Goal: Task Accomplishment & Management: Use online tool/utility

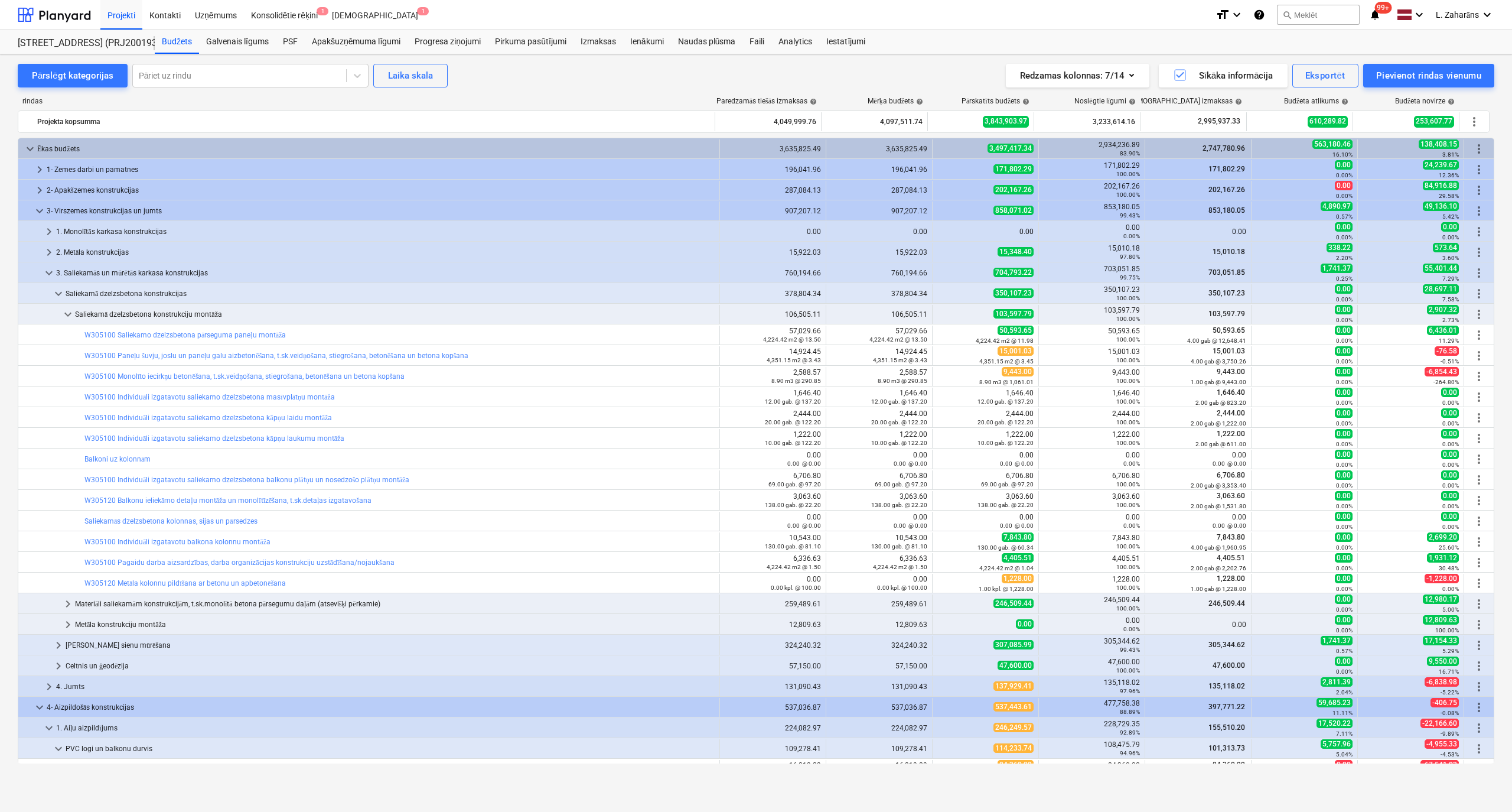
scroll to position [406, 0]
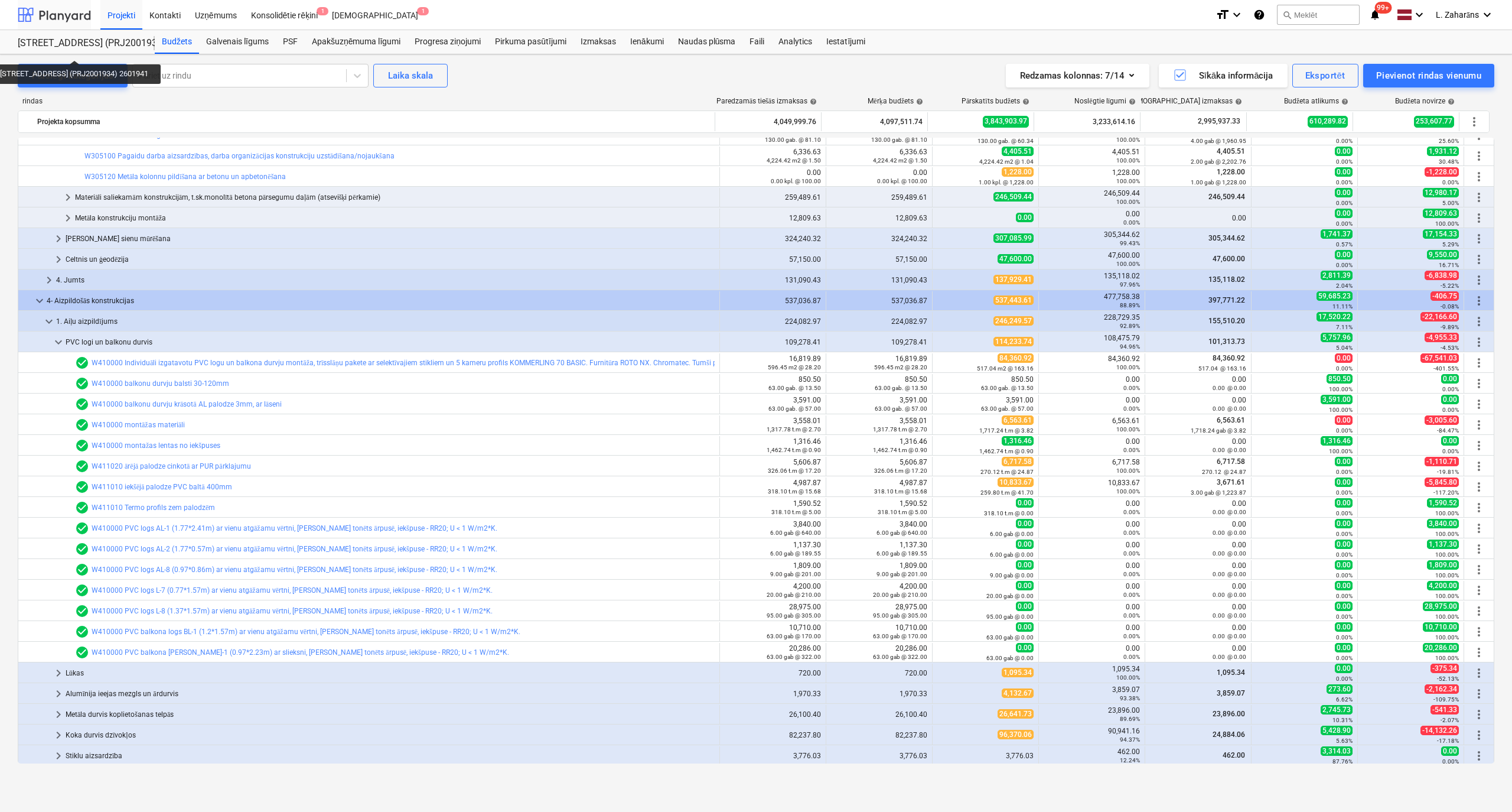
drag, startPoint x: 82, startPoint y: 5, endPoint x: 75, endPoint y: 12, distance: 9.9
click at [82, 5] on div at bounding box center [54, 15] width 74 height 30
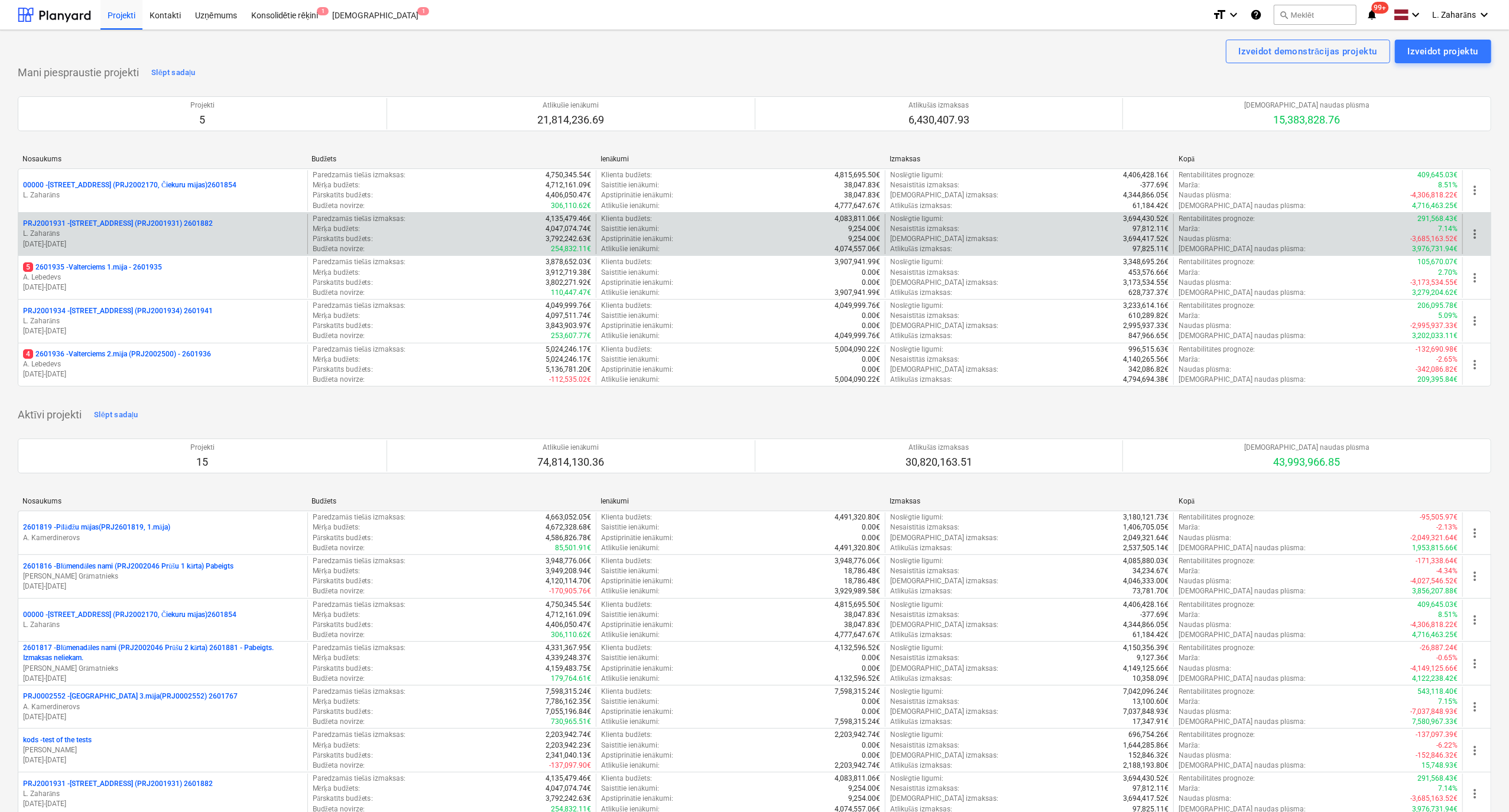
click at [124, 222] on p "PRJ2001931 - [PERSON_NAME][STREET_ADDRESS] (PRJ2001931) 2601882" at bounding box center [117, 223] width 190 height 10
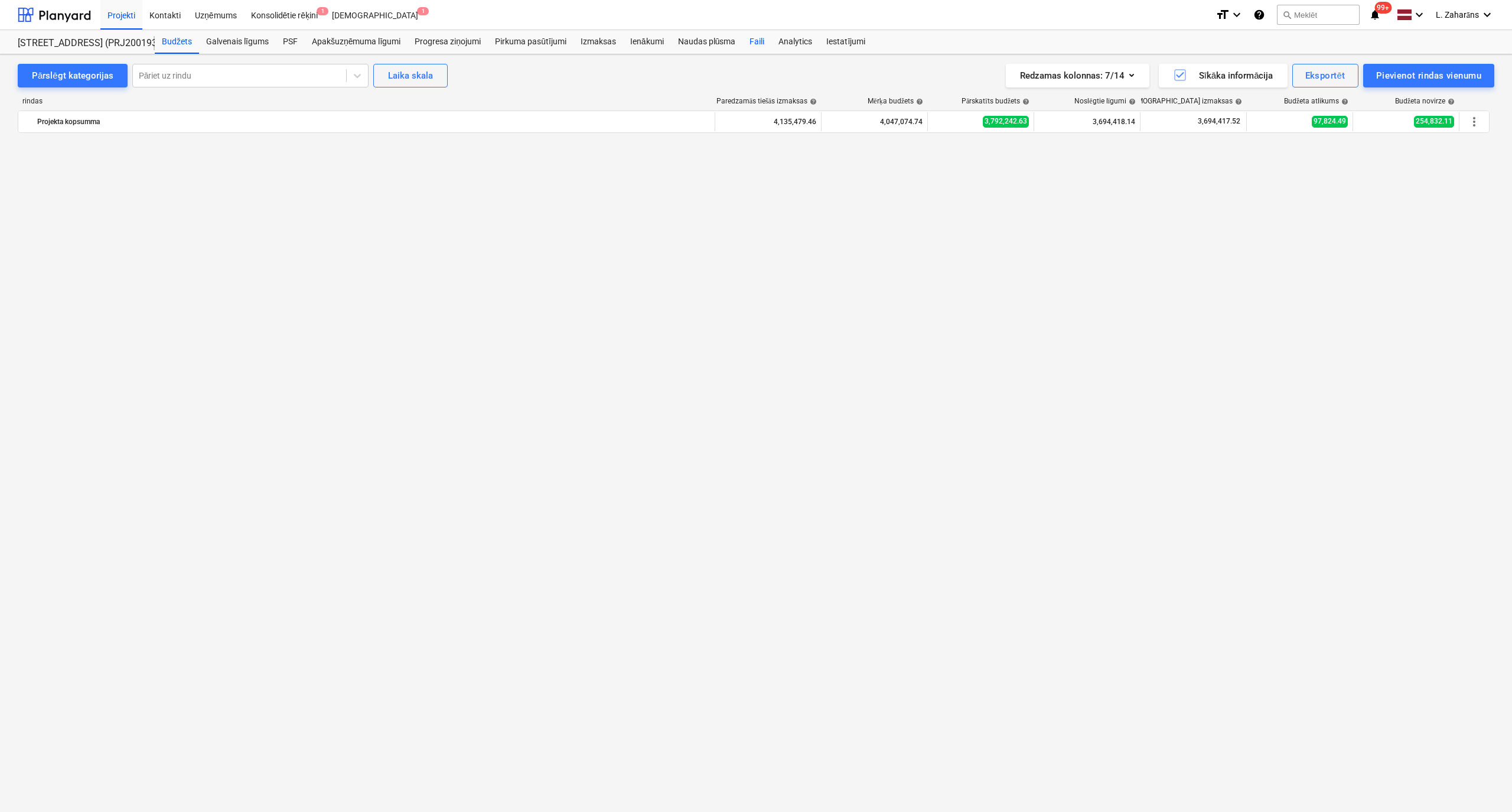
scroll to position [1324, 0]
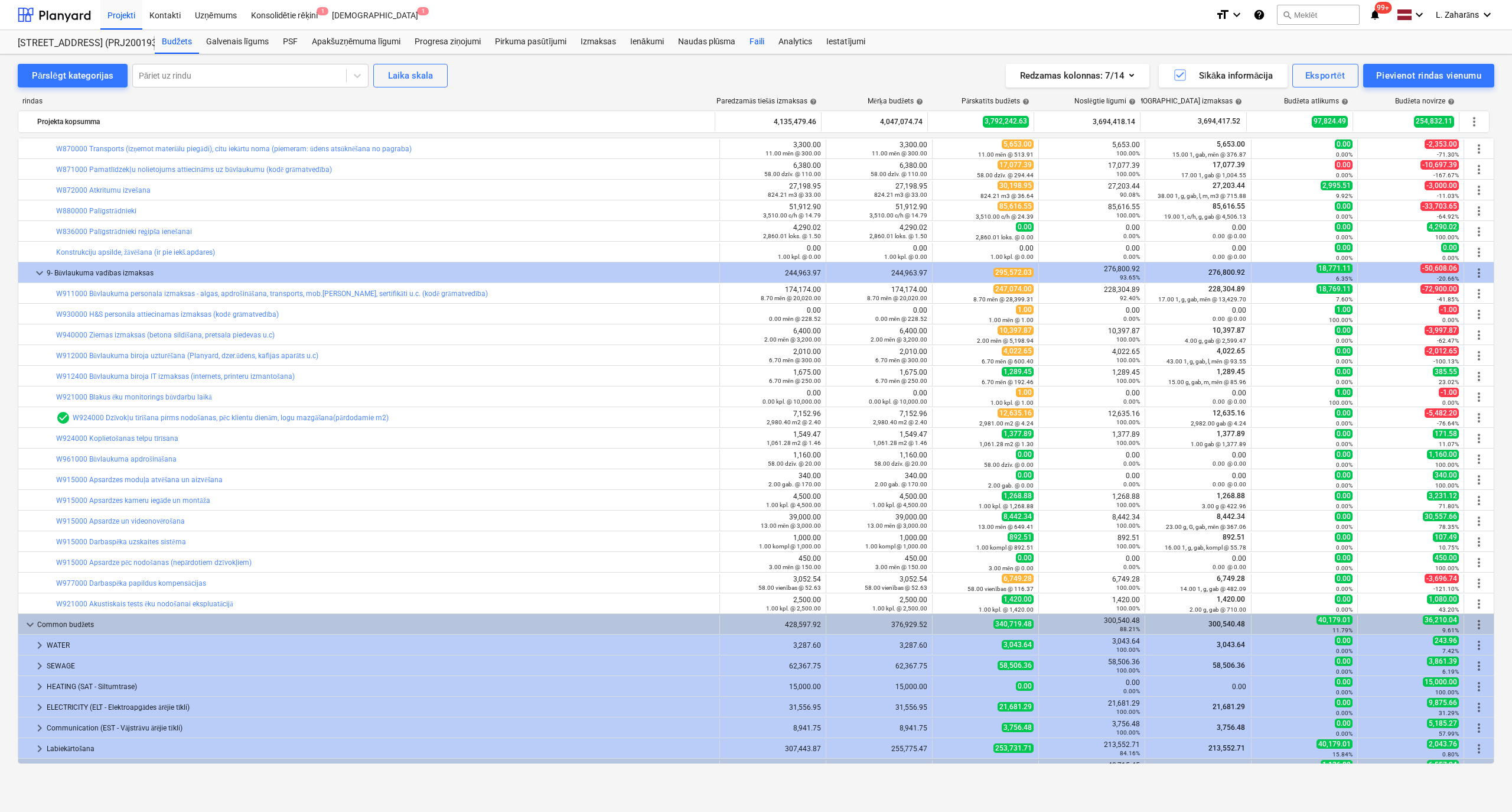
click at [757, 41] on div "Faili" at bounding box center [756, 41] width 29 height 24
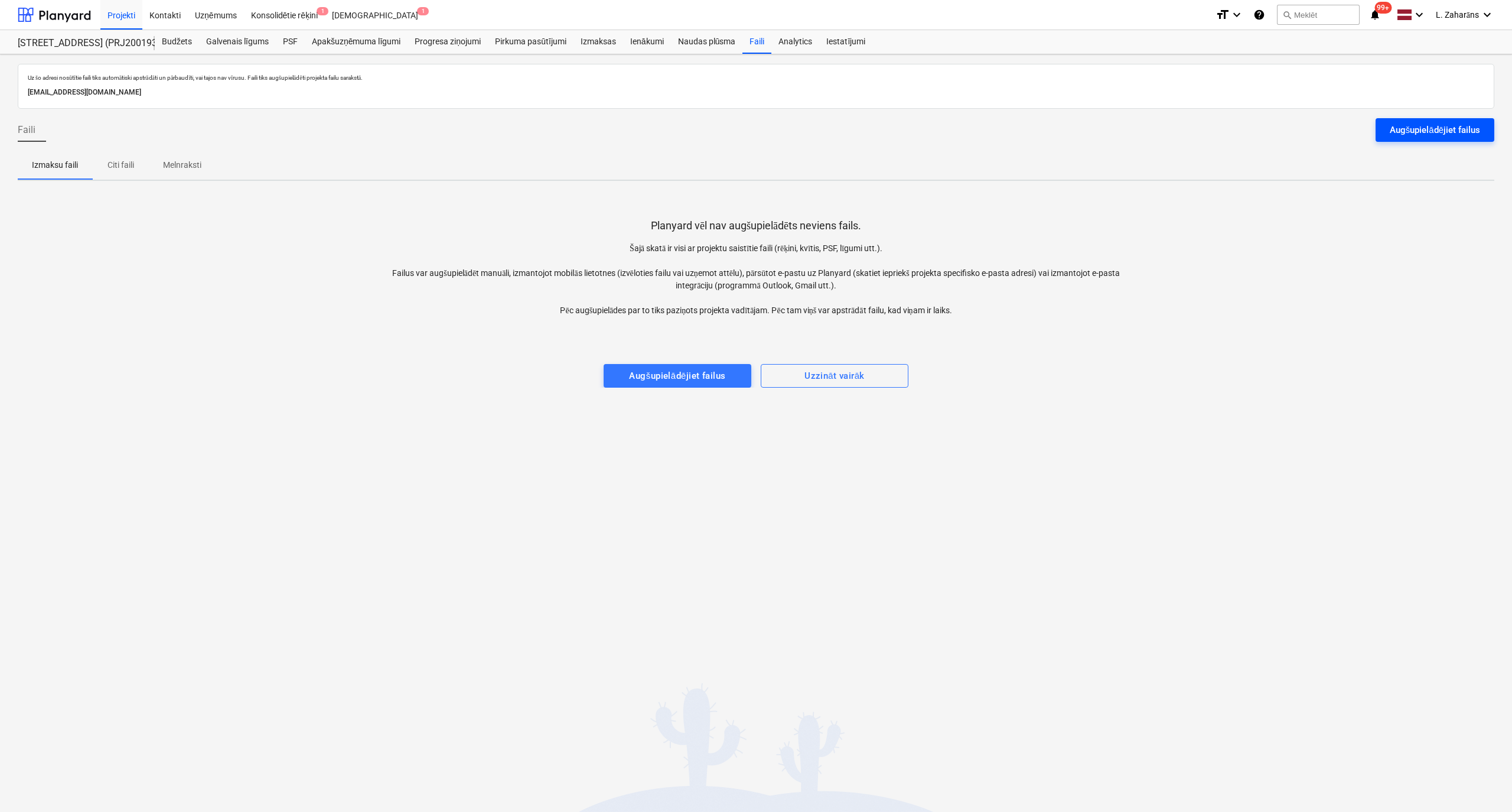
click at [1409, 130] on div "Augšupielādējiet failus" at bounding box center [1435, 131] width 90 height 16
